Goal: Information Seeking & Learning: Understand process/instructions

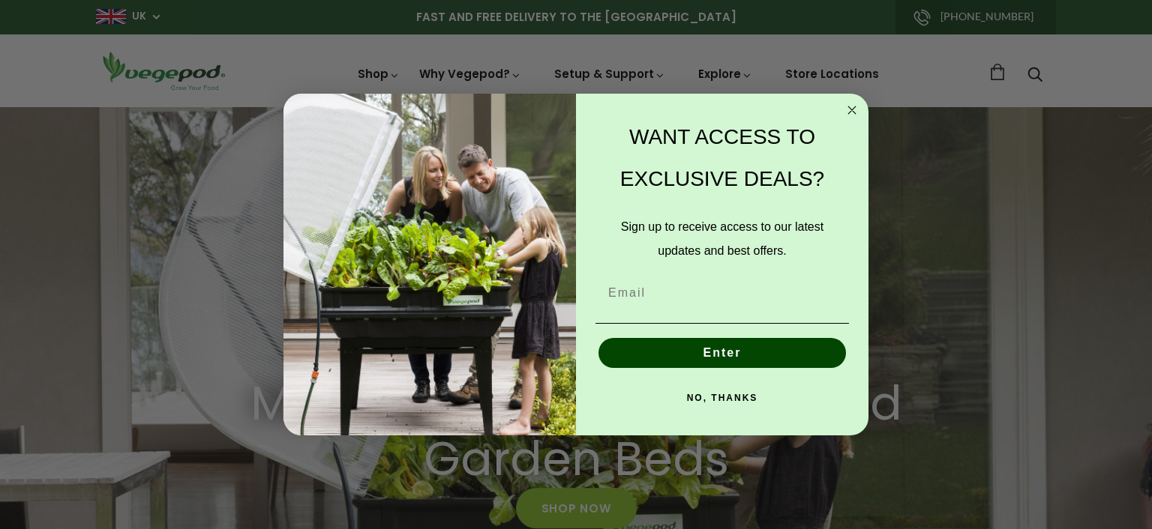
click at [855, 106] on circle "Close dialog" at bounding box center [852, 109] width 17 height 17
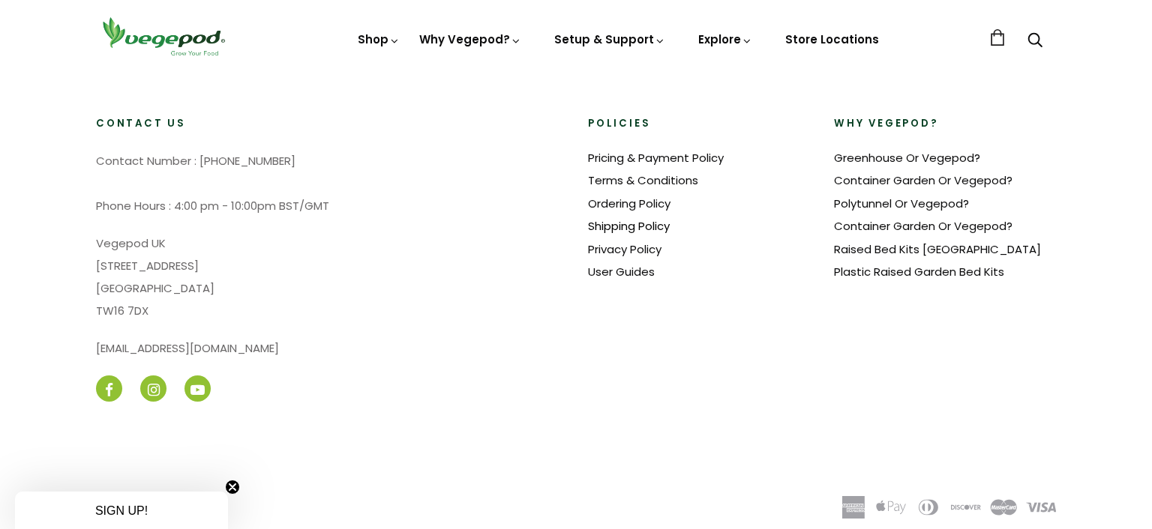
scroll to position [0, 1102]
click at [631, 218] on link "Shipping Policy" at bounding box center [629, 226] width 82 height 16
